Goal: Task Accomplishment & Management: Manage account settings

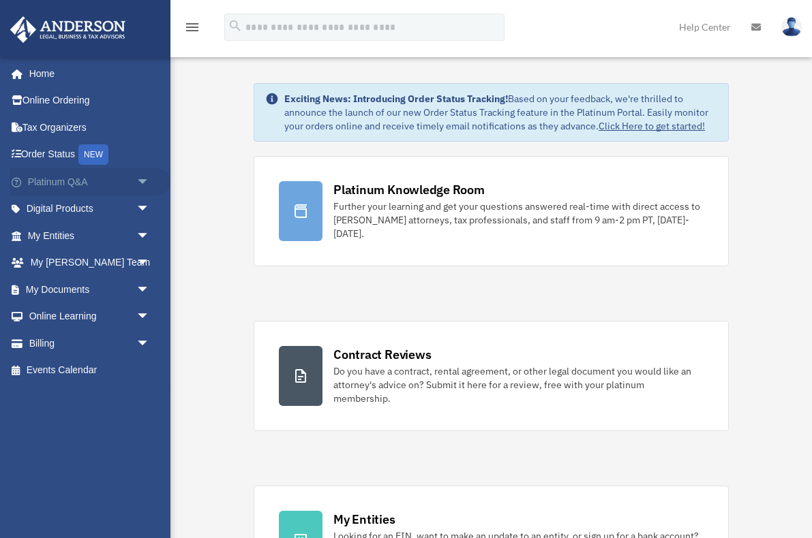
click at [145, 179] on span "arrow_drop_down" at bounding box center [149, 182] width 27 height 28
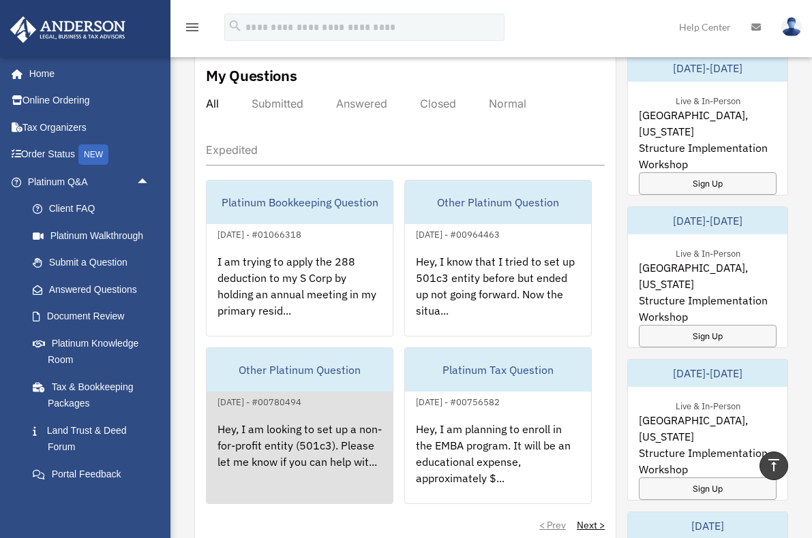
scroll to position [769, 0]
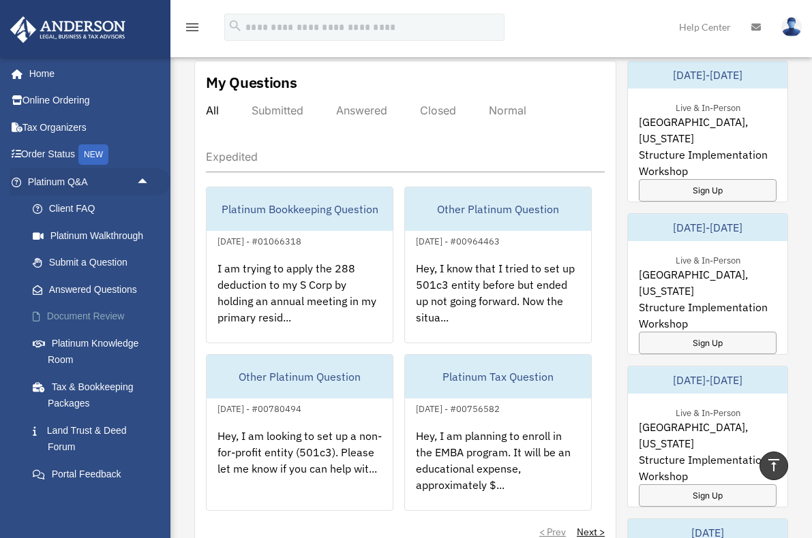
click at [87, 316] on link "Document Review" at bounding box center [94, 316] width 151 height 27
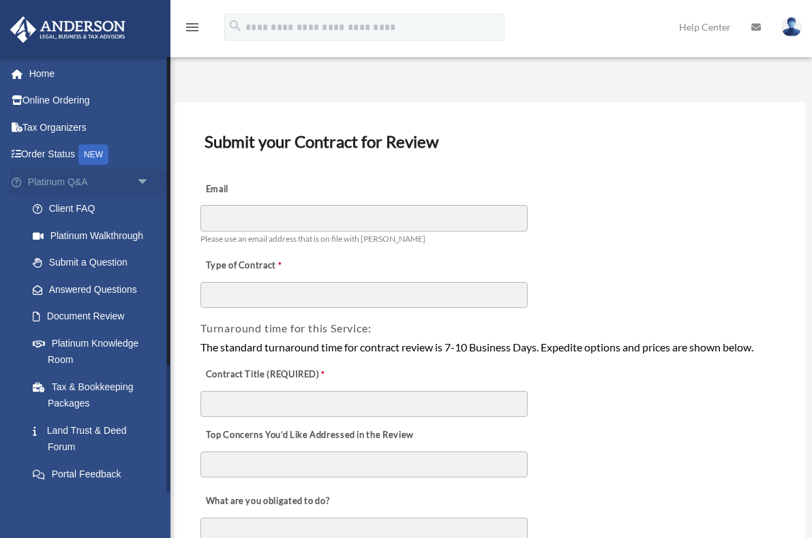
click at [141, 177] on span "arrow_drop_down" at bounding box center [149, 182] width 27 height 28
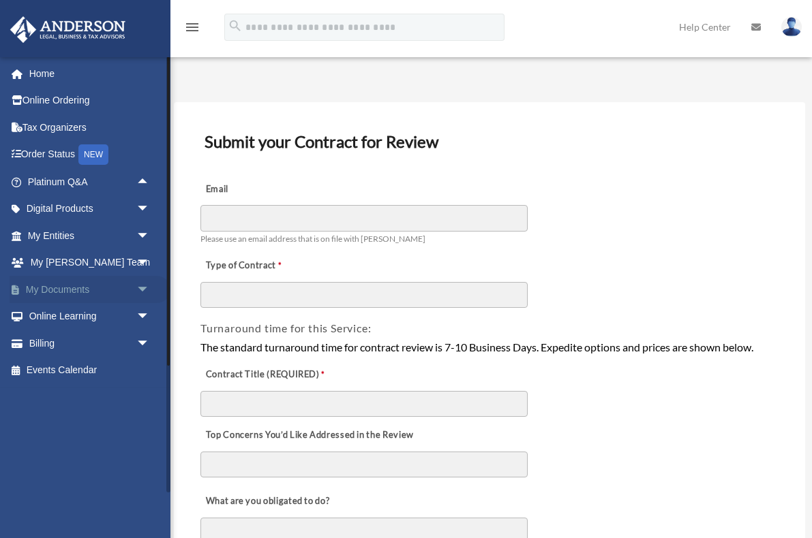
click at [127, 284] on link "My Documents arrow_drop_down" at bounding box center [90, 289] width 161 height 27
click at [144, 288] on span "arrow_drop_down" at bounding box center [149, 290] width 27 height 28
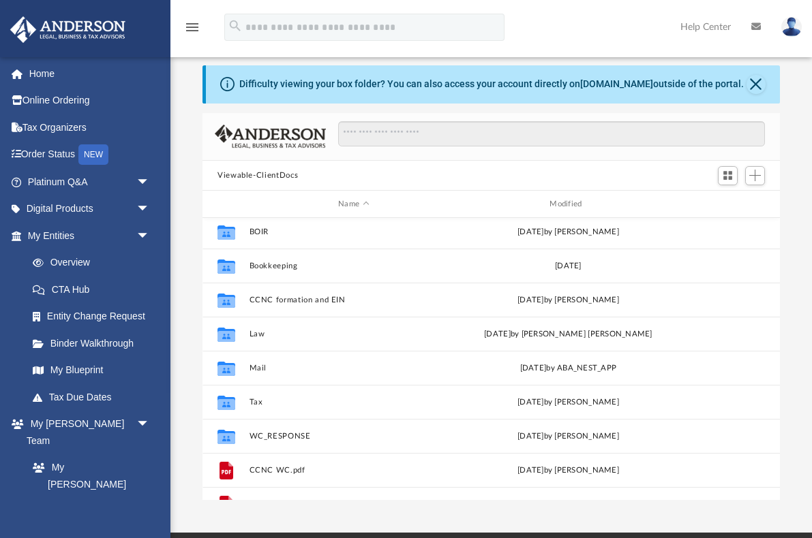
scroll to position [107, 0]
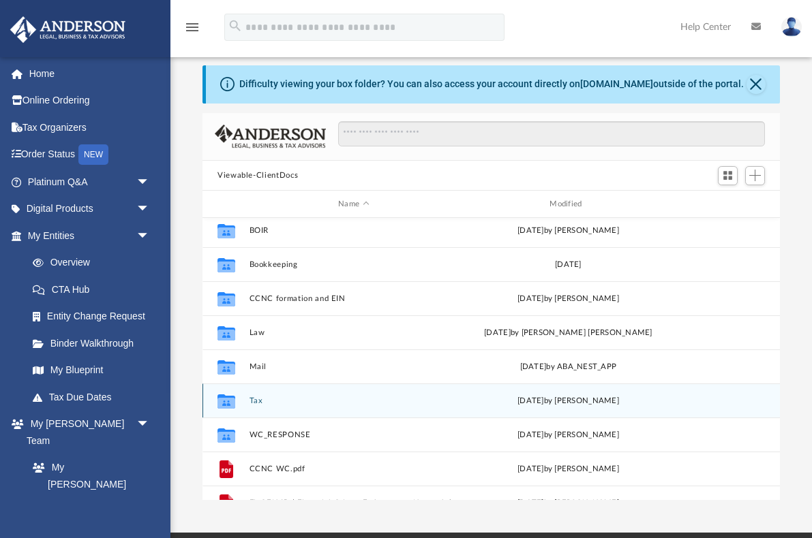
click at [251, 400] on button "Tax" at bounding box center [353, 401] width 209 height 9
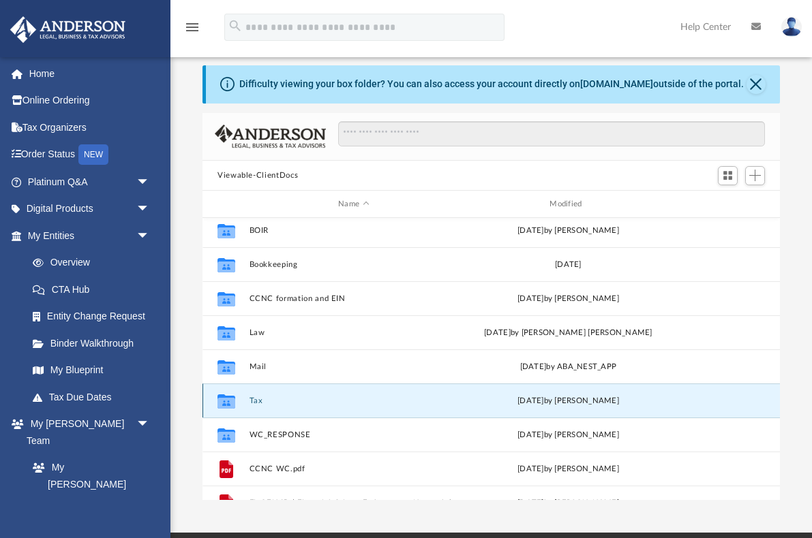
click at [251, 400] on button "Tax" at bounding box center [353, 401] width 209 height 9
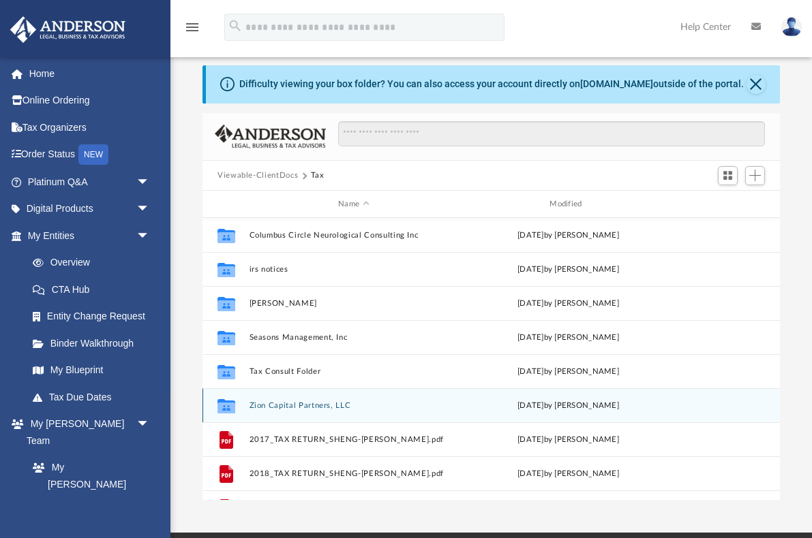
scroll to position [0, 0]
click at [298, 408] on button "Zion Capital Partners, LLC" at bounding box center [353, 405] width 209 height 9
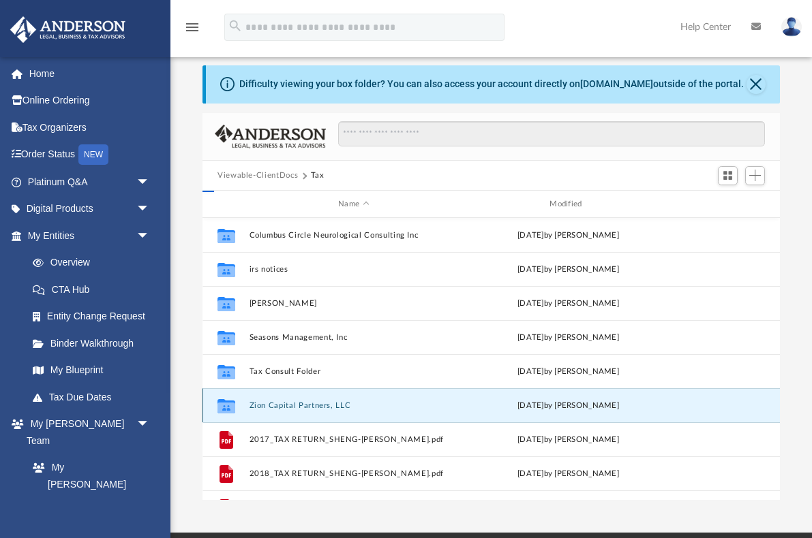
click at [298, 408] on button "Zion Capital Partners, LLC" at bounding box center [353, 405] width 209 height 9
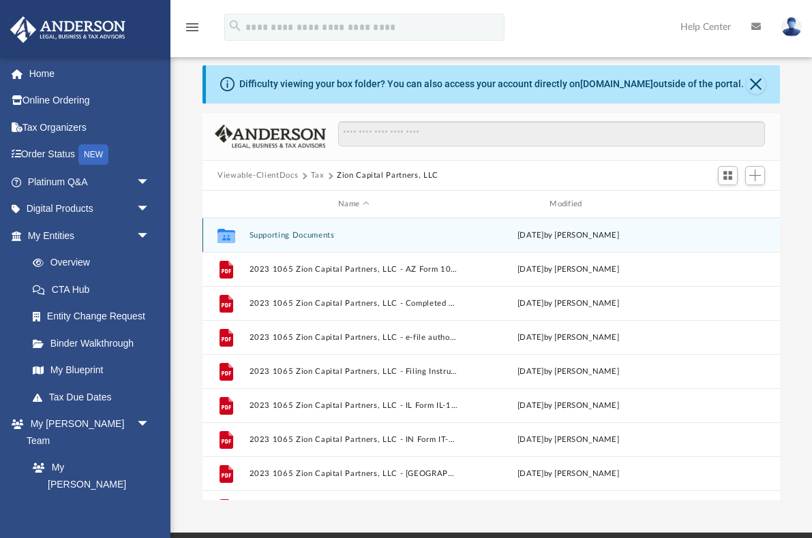
click at [275, 237] on button "Supporting Documents" at bounding box center [353, 235] width 209 height 9
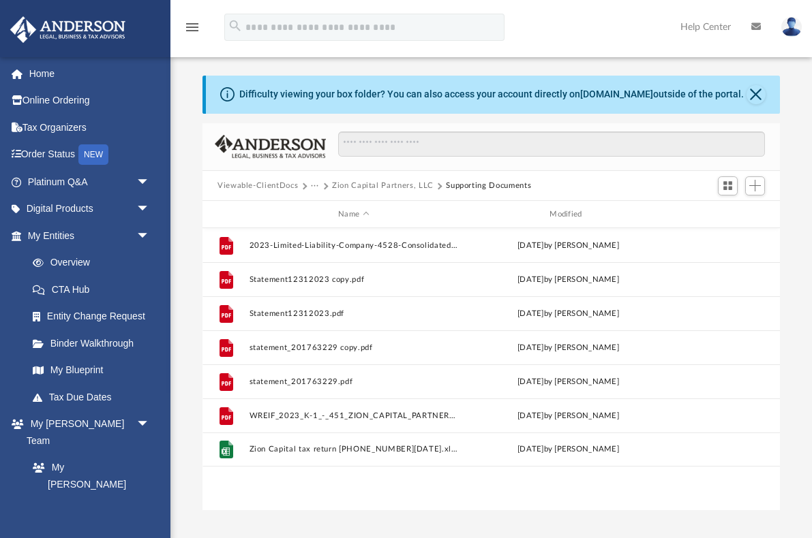
click at [315, 185] on button "···" at bounding box center [315, 186] width 9 height 12
click at [289, 186] on button "Viewable-ClientDocs" at bounding box center [257, 186] width 80 height 12
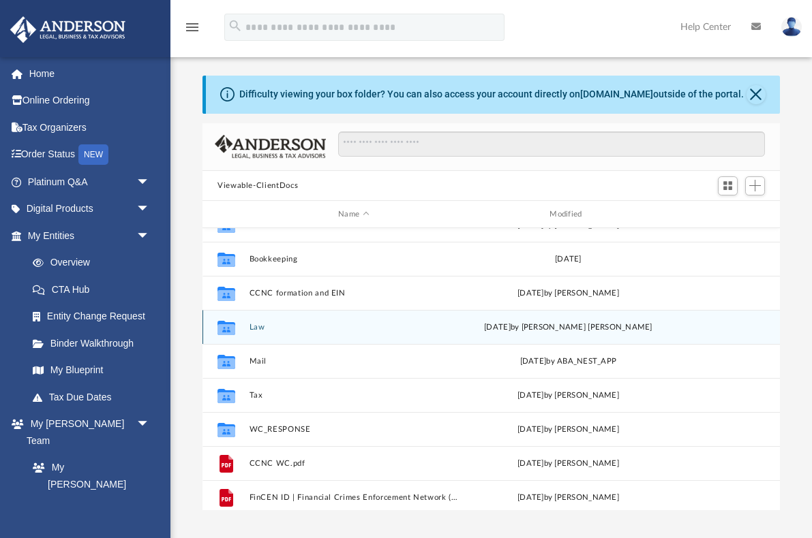
scroll to position [125, 0]
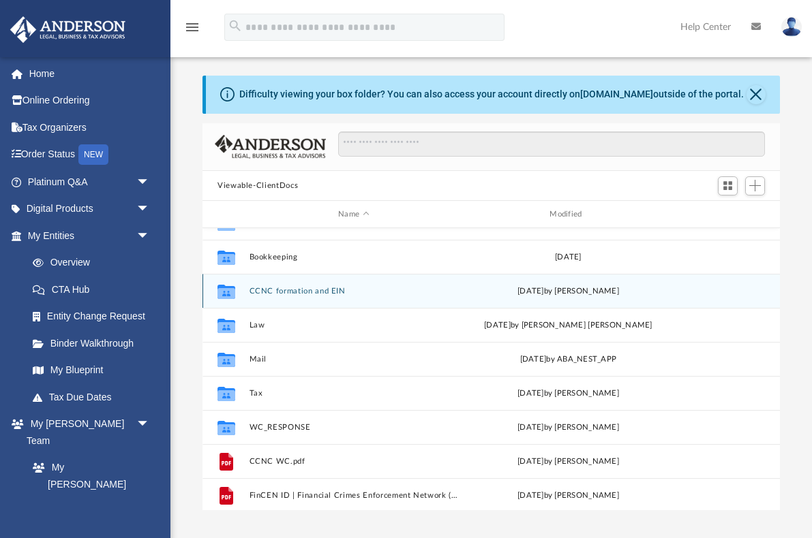
click at [324, 293] on button "CCNC formation and EIN" at bounding box center [353, 291] width 209 height 9
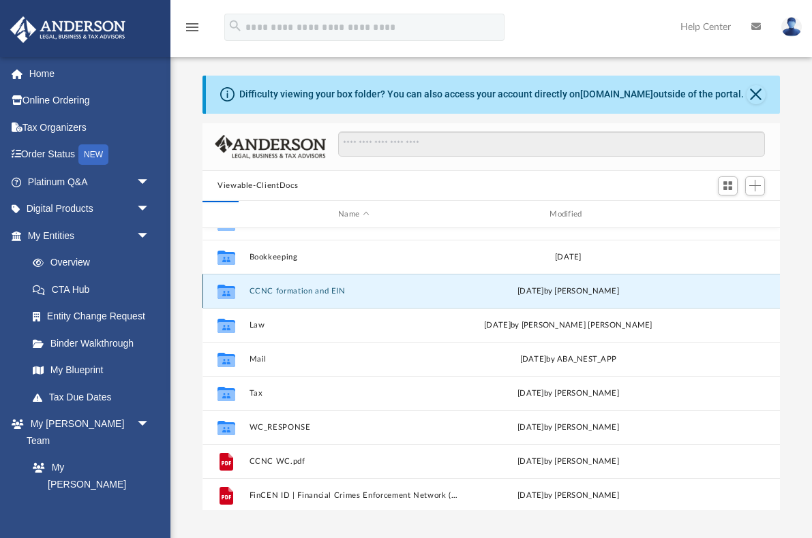
scroll to position [0, 0]
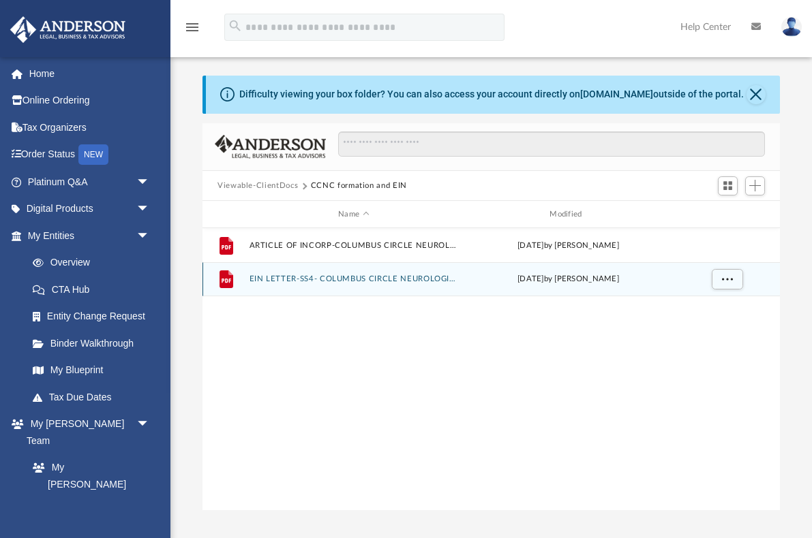
click at [365, 277] on button "EIN LETTER-SS4- COLUMBUS CIRCLE NEUROLOGICAL CONSULTING INC.pdf" at bounding box center [353, 279] width 209 height 9
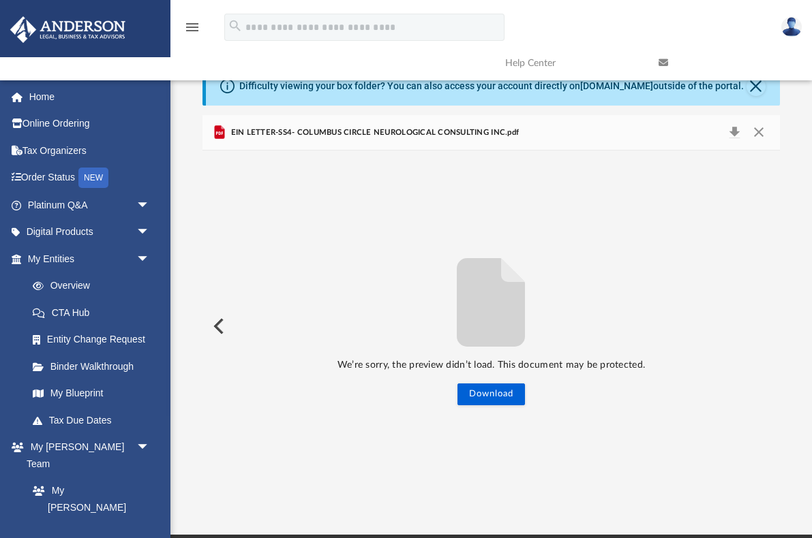
scroll to position [14, 0]
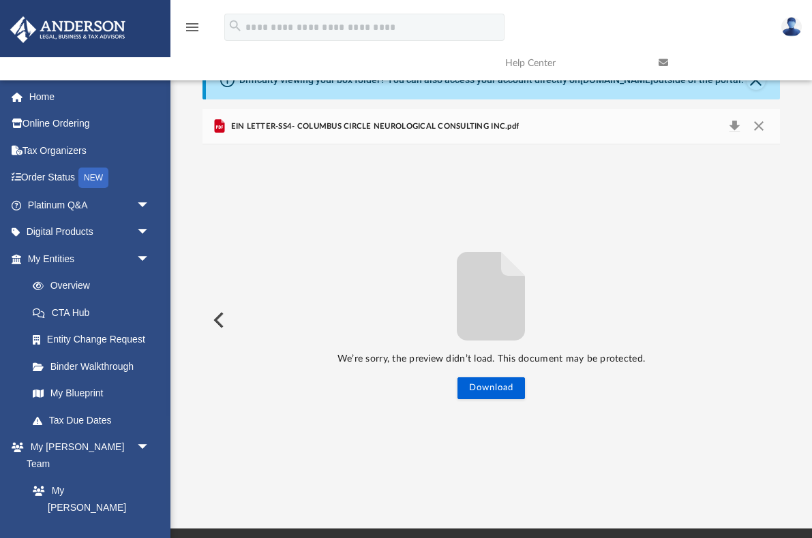
click at [215, 320] on button "Preview" at bounding box center [217, 320] width 30 height 38
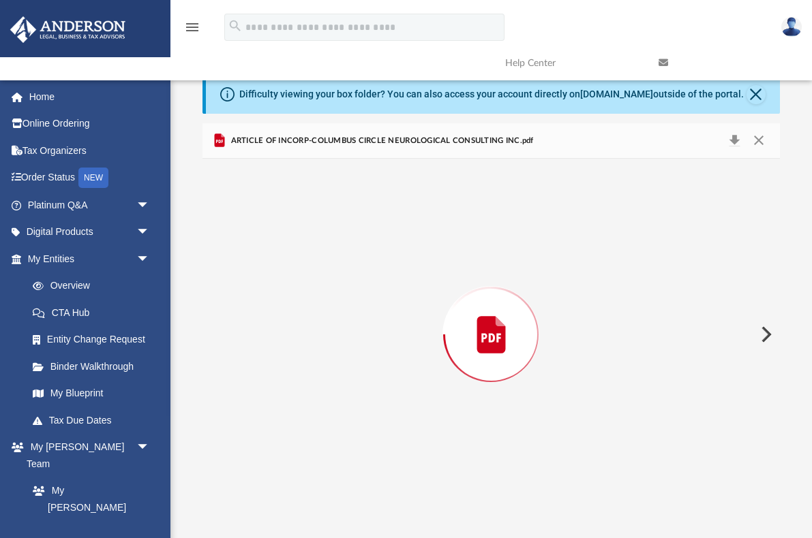
scroll to position [0, 0]
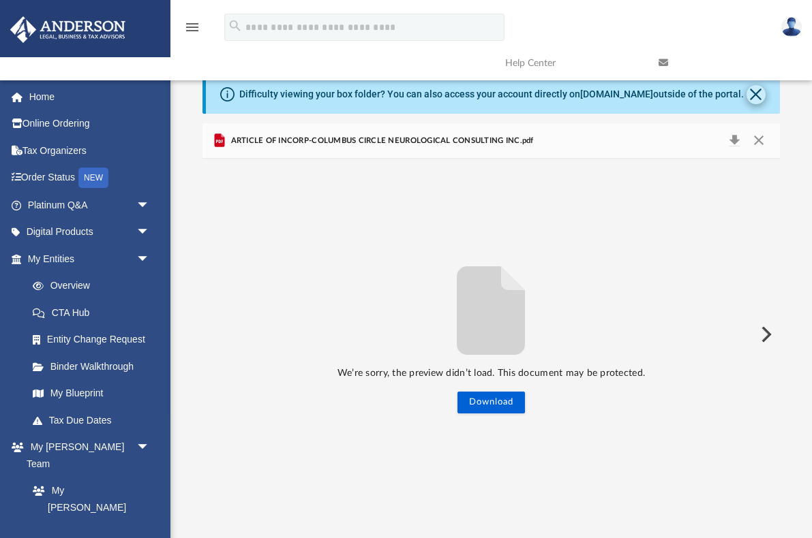
click at [754, 90] on button "Close" at bounding box center [755, 94] width 19 height 19
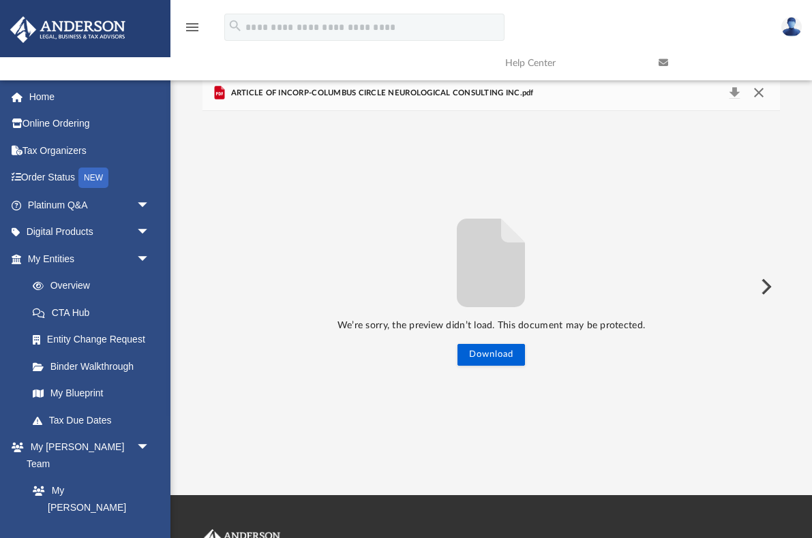
click at [755, 96] on button "Close" at bounding box center [758, 93] width 25 height 19
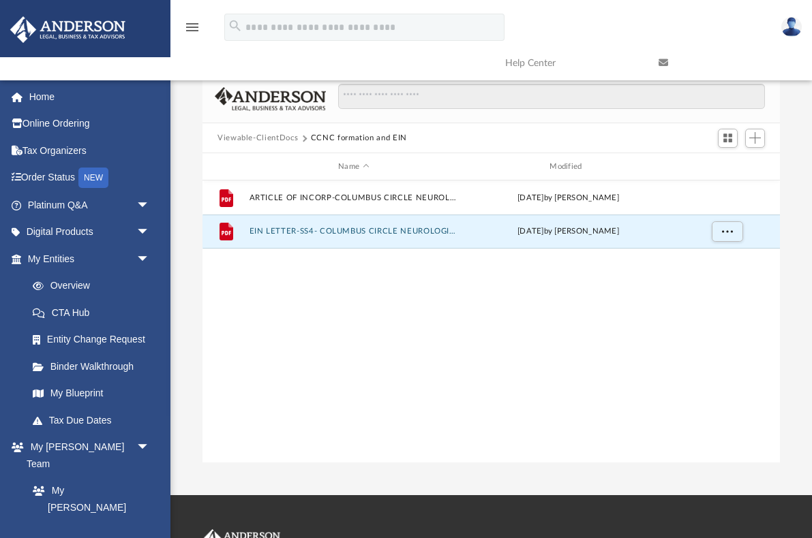
click at [234, 134] on button "Viewable-ClientDocs" at bounding box center [257, 138] width 80 height 12
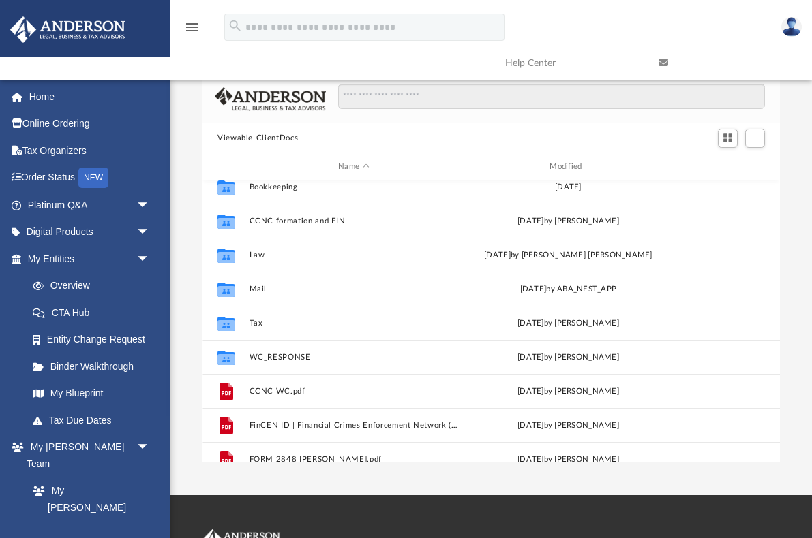
scroll to position [134, 0]
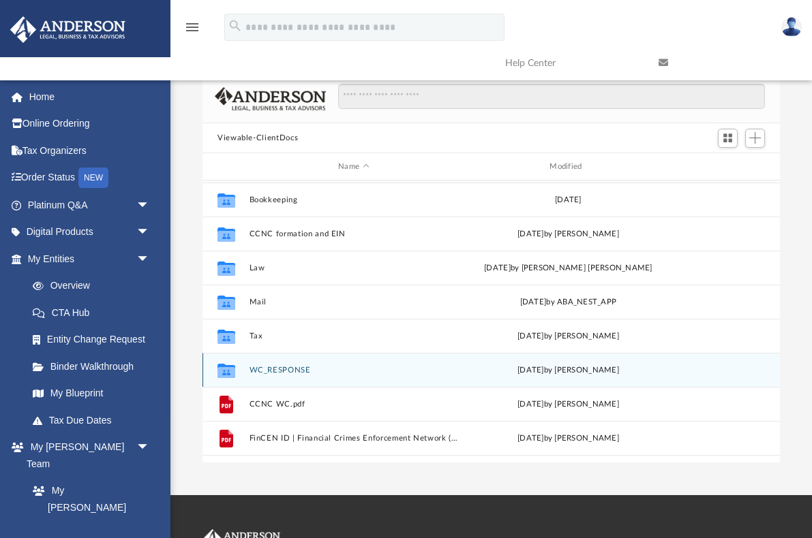
click at [293, 366] on button "WC_RESPONSE" at bounding box center [353, 370] width 209 height 9
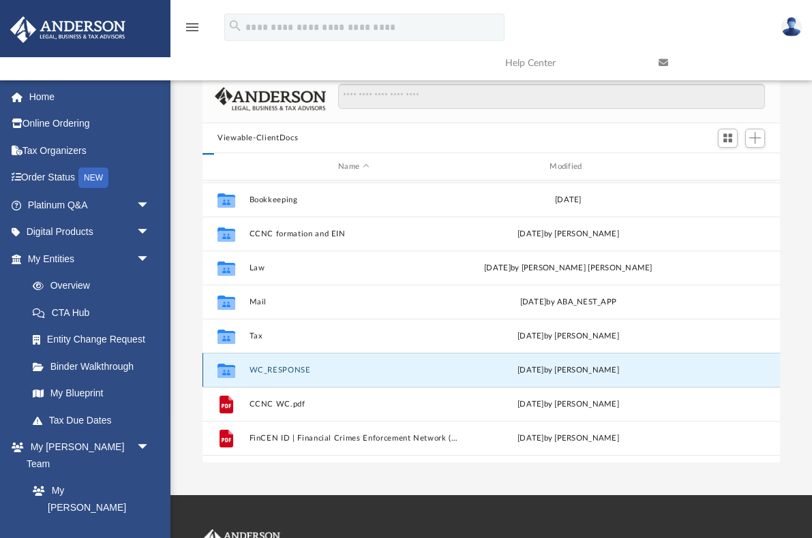
click at [293, 366] on button "WC_RESPONSE" at bounding box center [353, 370] width 209 height 9
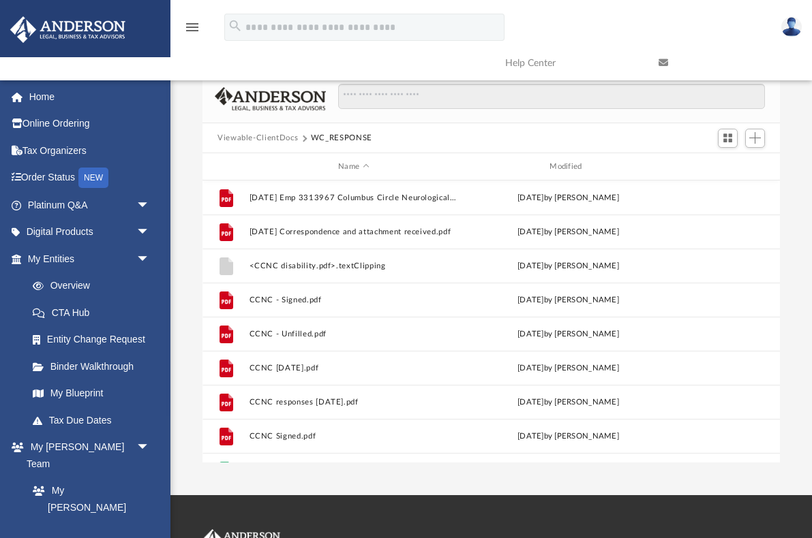
scroll to position [0, 0]
click at [252, 140] on button "Viewable-ClientDocs" at bounding box center [257, 138] width 80 height 12
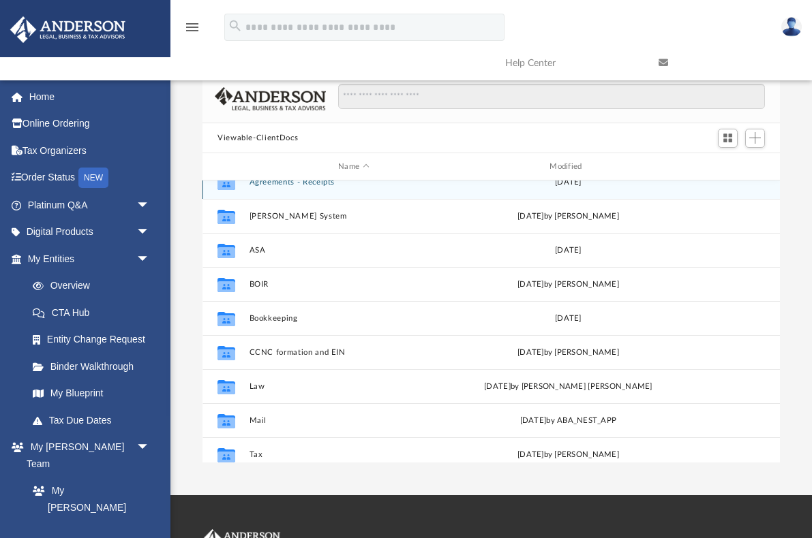
scroll to position [8, 0]
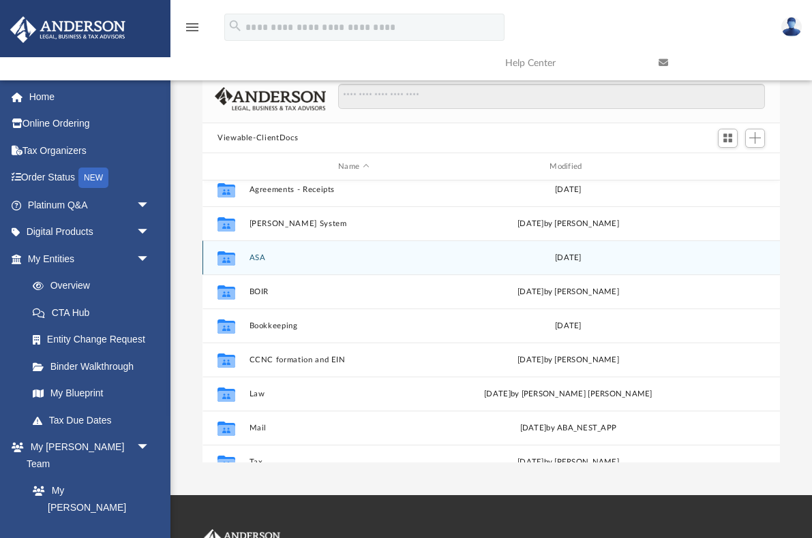
click at [256, 254] on button "ASA" at bounding box center [353, 258] width 209 height 9
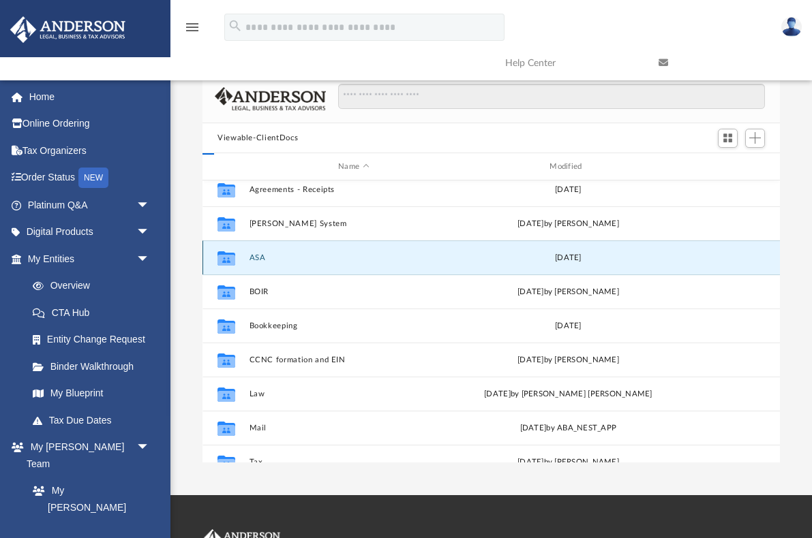
click at [256, 254] on button "ASA" at bounding box center [353, 258] width 209 height 9
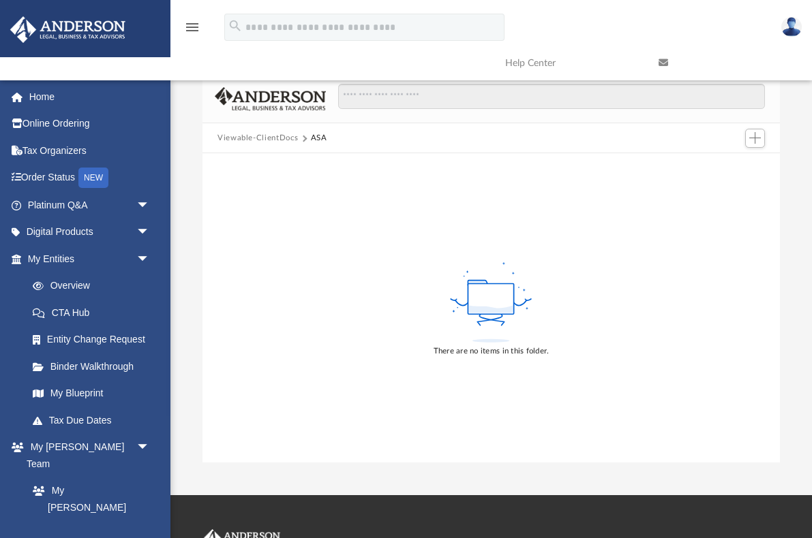
scroll to position [0, 0]
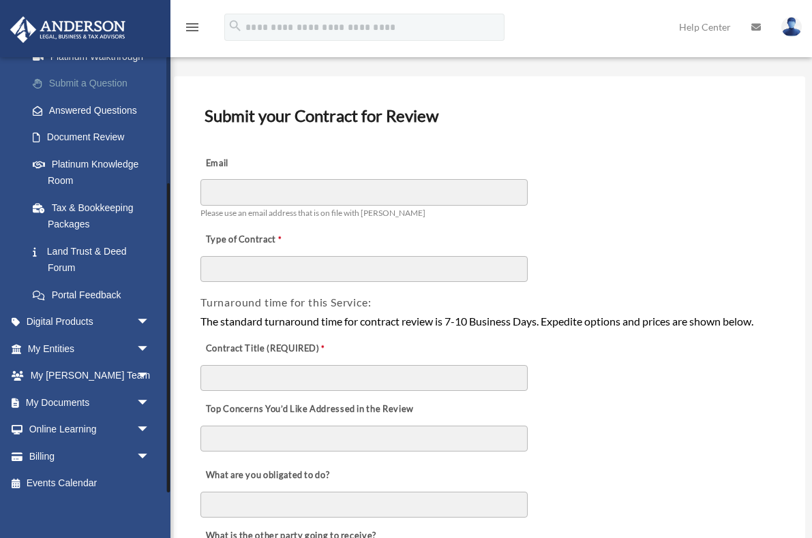
scroll to position [179, 0]
click at [70, 393] on link "My Documents arrow_drop_down" at bounding box center [90, 403] width 161 height 27
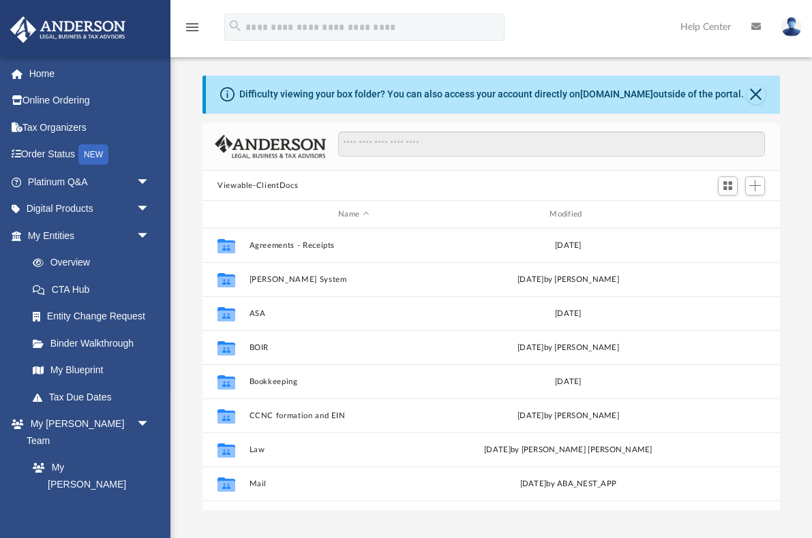
scroll to position [1, 1]
